Goal: Book appointment/travel/reservation

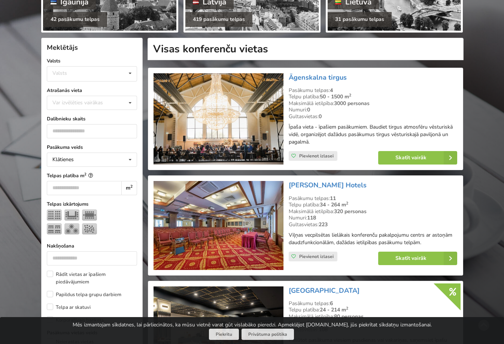
scroll to position [225, 0]
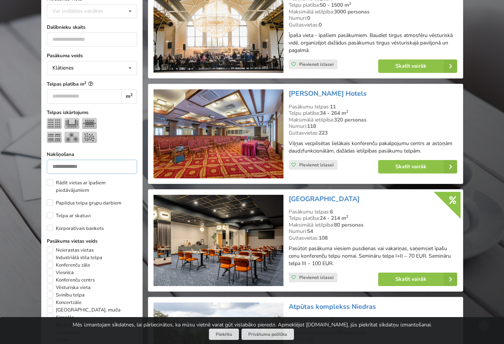
click at [92, 165] on input "number" at bounding box center [92, 167] width 90 height 14
click at [57, 123] on img at bounding box center [54, 123] width 15 height 11
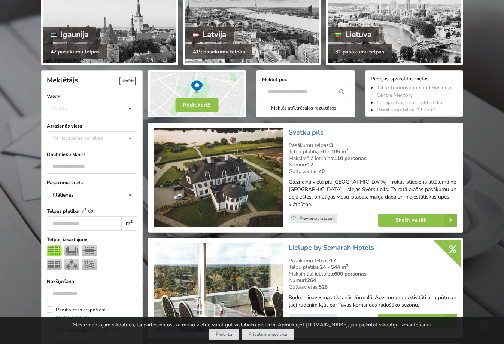
scroll to position [112, 0]
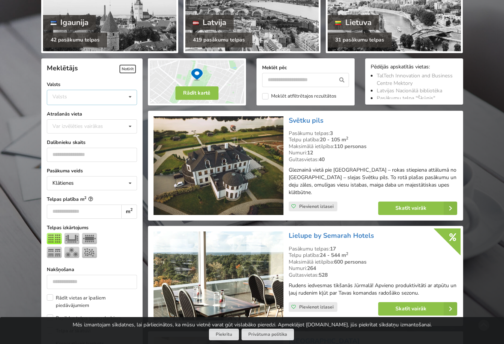
click at [128, 103] on icon at bounding box center [130, 97] width 11 height 14
click at [116, 125] on div "Latvija" at bounding box center [91, 126] width 89 height 14
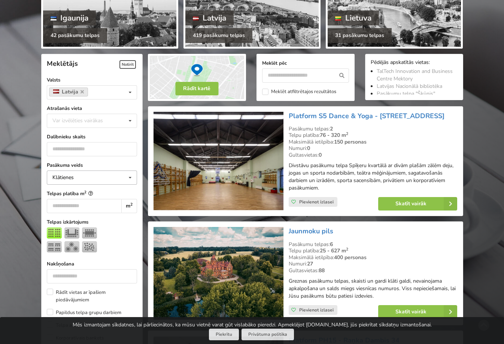
scroll to position [168, 0]
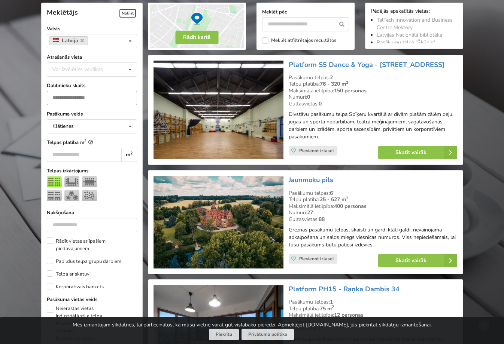
click at [94, 98] on input "number" at bounding box center [92, 98] width 90 height 14
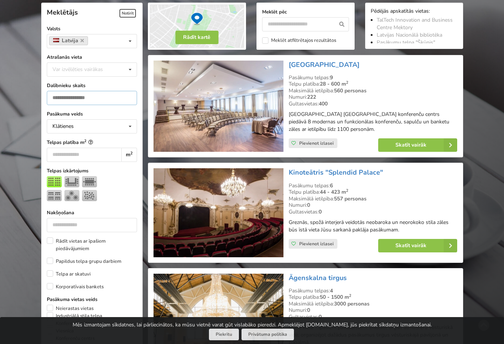
type input "***"
click at [134, 239] on label "Rādīt vietas ar īpašiem piedāvājumiem" at bounding box center [92, 245] width 90 height 15
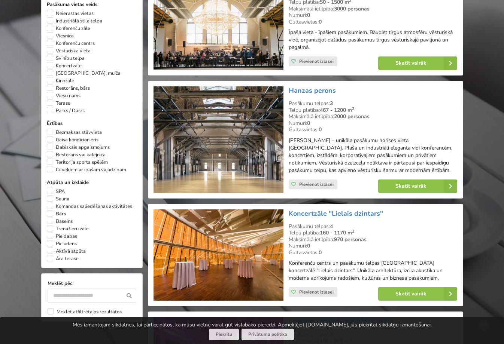
scroll to position [468, 0]
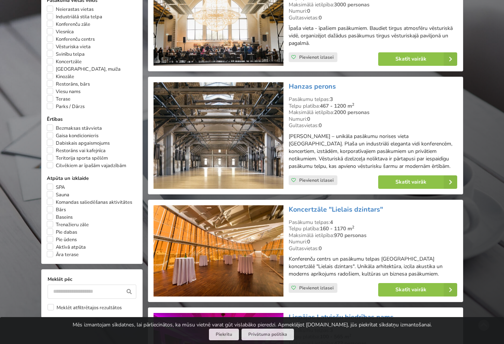
click at [177, 189] on div at bounding box center [218, 136] width 135 height 112
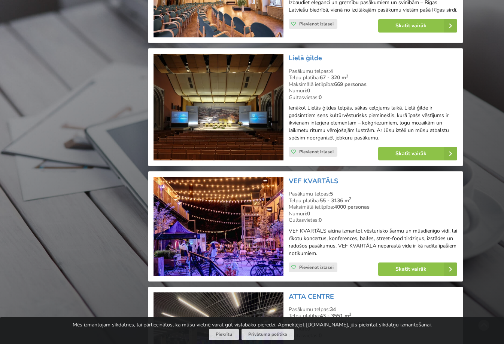
scroll to position [1066, 0]
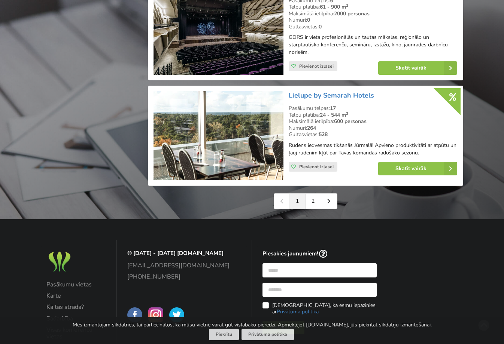
scroll to position [1703, 0]
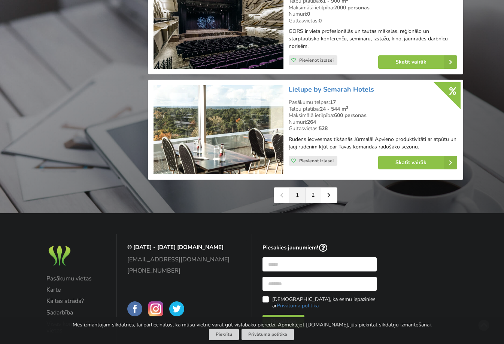
click at [313, 197] on link "2" at bounding box center [313, 195] width 16 height 15
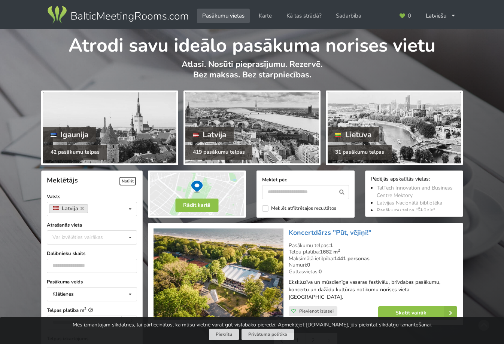
click at [23, 67] on div "Atrodi savu ideālo pasākuma norises vietu Atlasi. Nosūti pieprasījumu. Rezervē.…" at bounding box center [252, 58] width 504 height 59
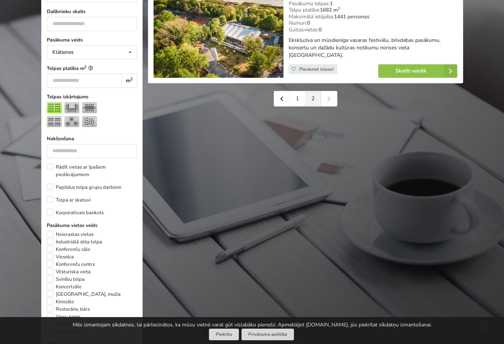
scroll to position [299, 0]
